Goal: Information Seeking & Learning: Learn about a topic

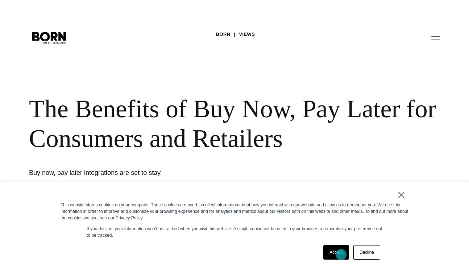
click at [341, 255] on link "Accept" at bounding box center [336, 252] width 26 height 14
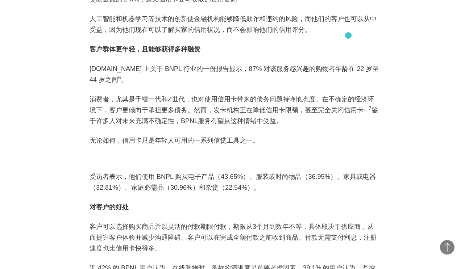
scroll to position [802, 0]
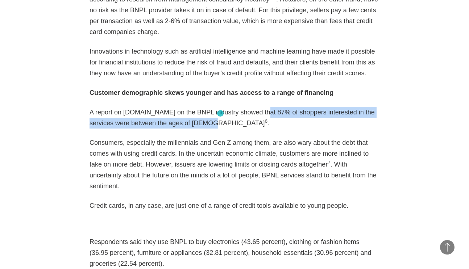
drag, startPoint x: 264, startPoint y: 103, endPoint x: 220, endPoint y: 113, distance: 45.1
click at [220, 113] on p "A report on [DOMAIN_NAME] on the BNPL industry showed that 87% of shoppers inte…" at bounding box center [235, 118] width 290 height 22
copy p "87% of shoppers interested in the services were between the ages of [DEMOGRAPHI…"
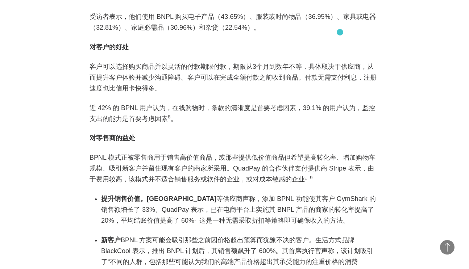
scroll to position [1006, 0]
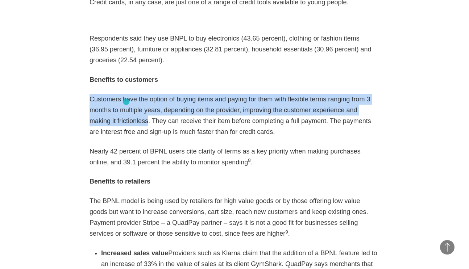
drag, startPoint x: 89, startPoint y: 78, endPoint x: 126, endPoint y: 102, distance: 44.3
click at [126, 102] on article "As eCommerce booms with a growth rate poised to top 20% this year according to …" at bounding box center [235, 274] width 312 height 1472
copy p "Customers have the option of buying items and paying for them with flexible ter…"
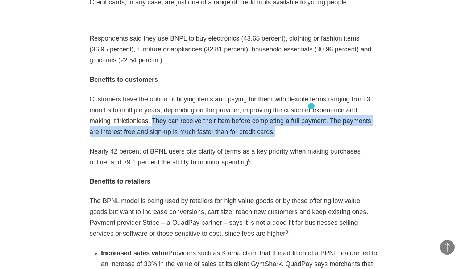
drag, startPoint x: 130, startPoint y: 98, endPoint x: 311, endPoint y: 106, distance: 181.4
click at [311, 106] on p "Customers have the option of buying items and paying for them with flexible ter…" at bounding box center [235, 115] width 290 height 43
copy p "They can receive their item before completing a full payment. The payments are …"
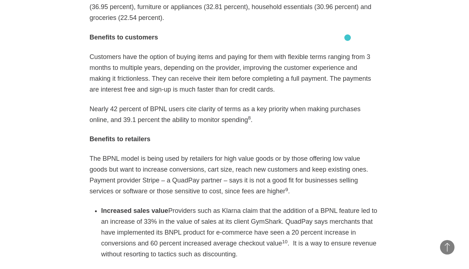
scroll to position [1157, 0]
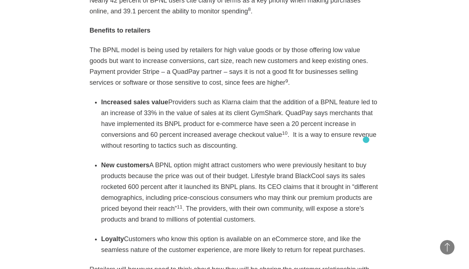
click at [366, 160] on li "New customers A BPNL option might attract customers who were previously hesitan…" at bounding box center [240, 192] width 278 height 65
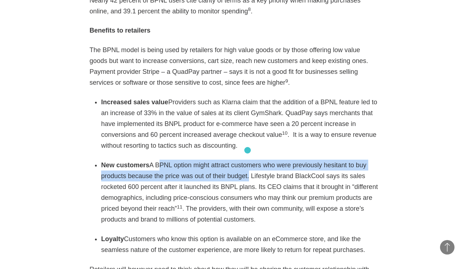
drag, startPoint x: 157, startPoint y: 143, endPoint x: 248, endPoint y: 150, distance: 90.9
click at [248, 160] on li "New customers A BPNL option might attract customers who were previously hesitan…" at bounding box center [240, 192] width 278 height 65
copy li "BPNL option might attract customers who were previously hesitant to buy product…"
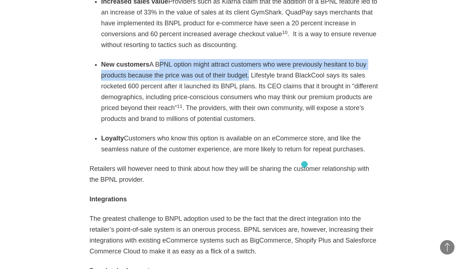
scroll to position [1259, 0]
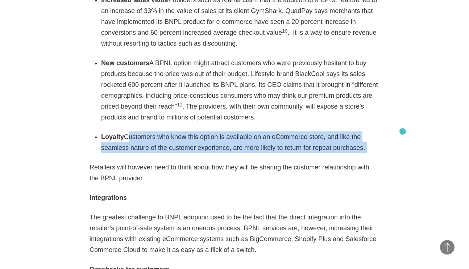
drag, startPoint x: 126, startPoint y: 114, endPoint x: 403, endPoint y: 132, distance: 276.7
click at [403, 132] on section "Best practices eCommerce 12・14・2020 Twitter Facebook Linkedin As eCommerce boom…" at bounding box center [234, 3] width 469 height 1505
copy div "Customers who know this option is available on an eCommerce store, and like the…"
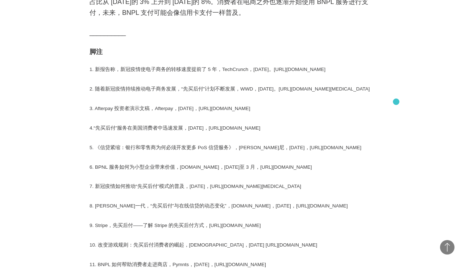
scroll to position [1423, 0]
